Goal: Find specific page/section: Find specific page/section

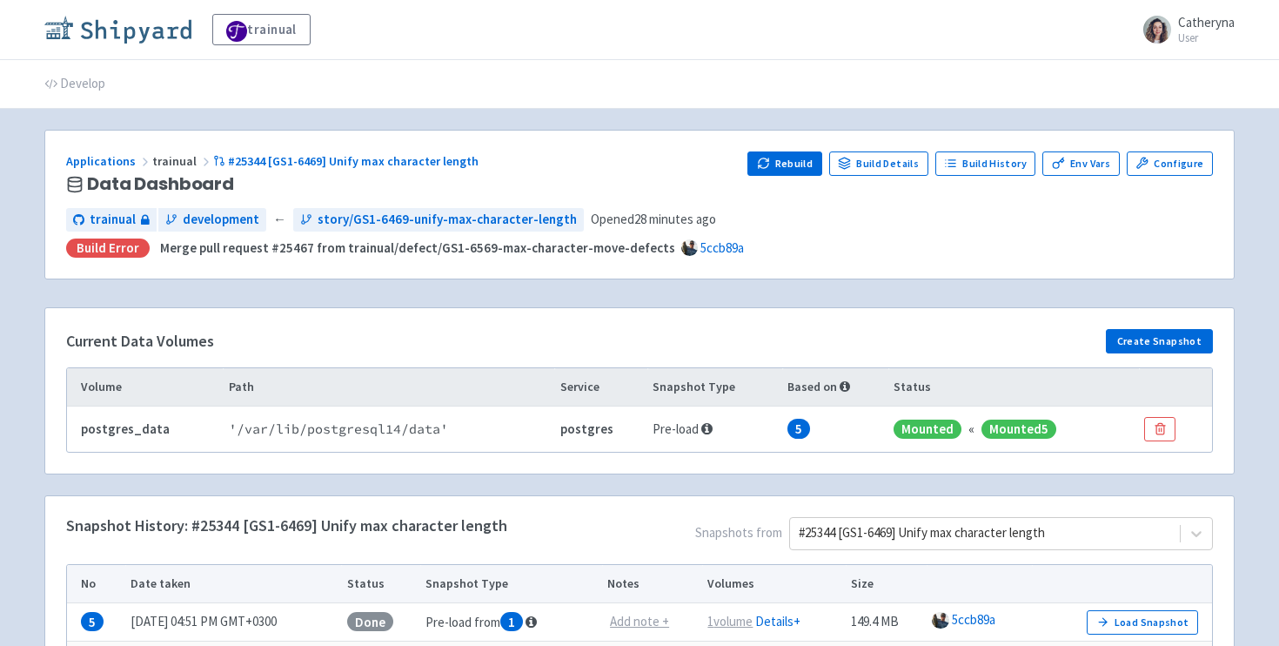
click at [137, 44] on link at bounding box center [121, 30] width 154 height 29
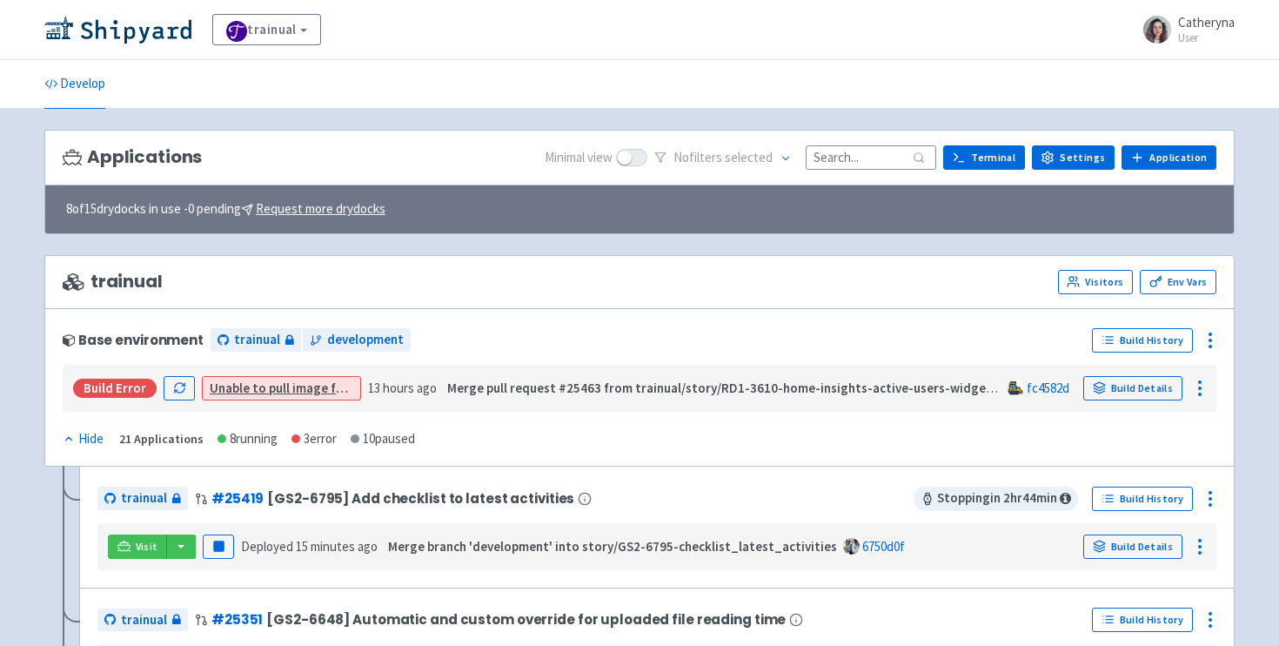
click at [876, 158] on input at bounding box center [871, 156] width 131 height 23
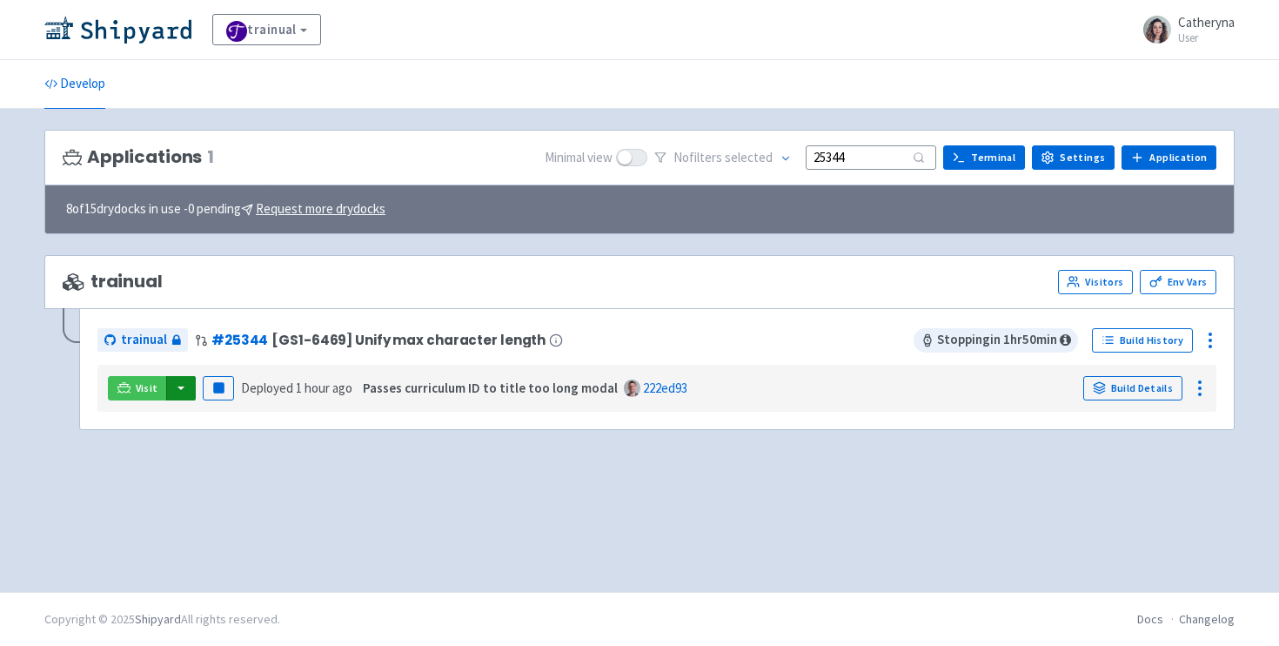
type input "25344"
click at [178, 393] on button "button" at bounding box center [181, 388] width 30 height 24
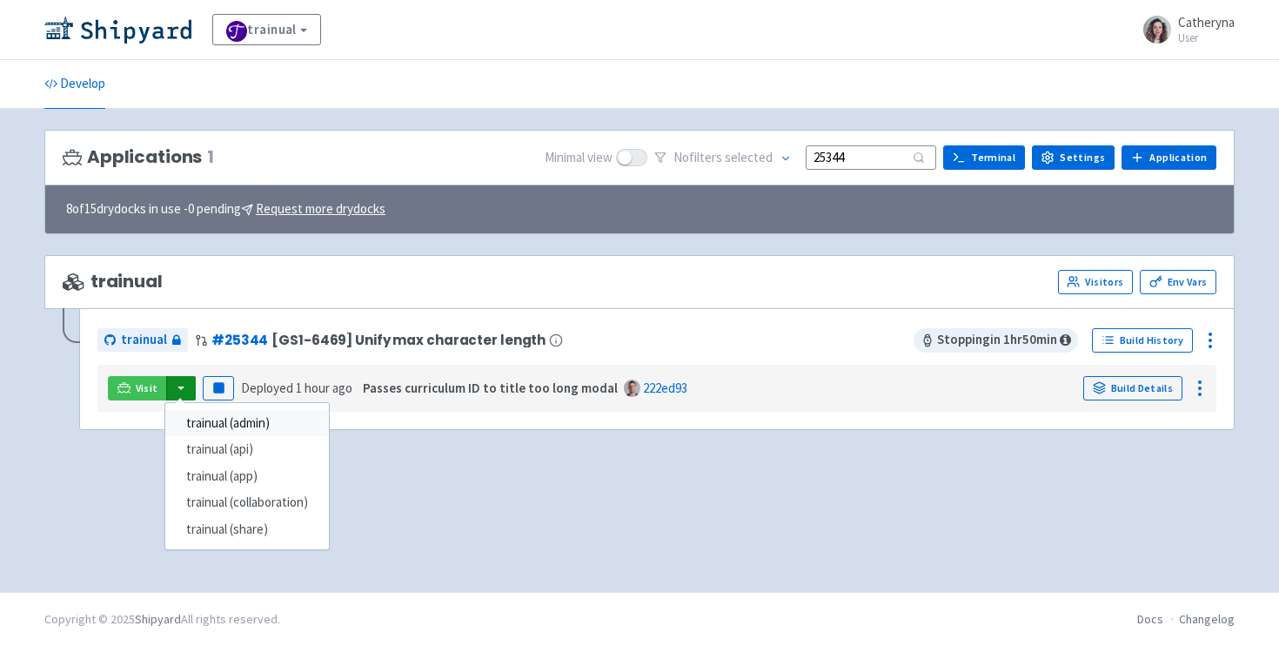
click at [215, 421] on link "trainual (admin)" at bounding box center [247, 423] width 164 height 27
